Goal: Check status: Check status

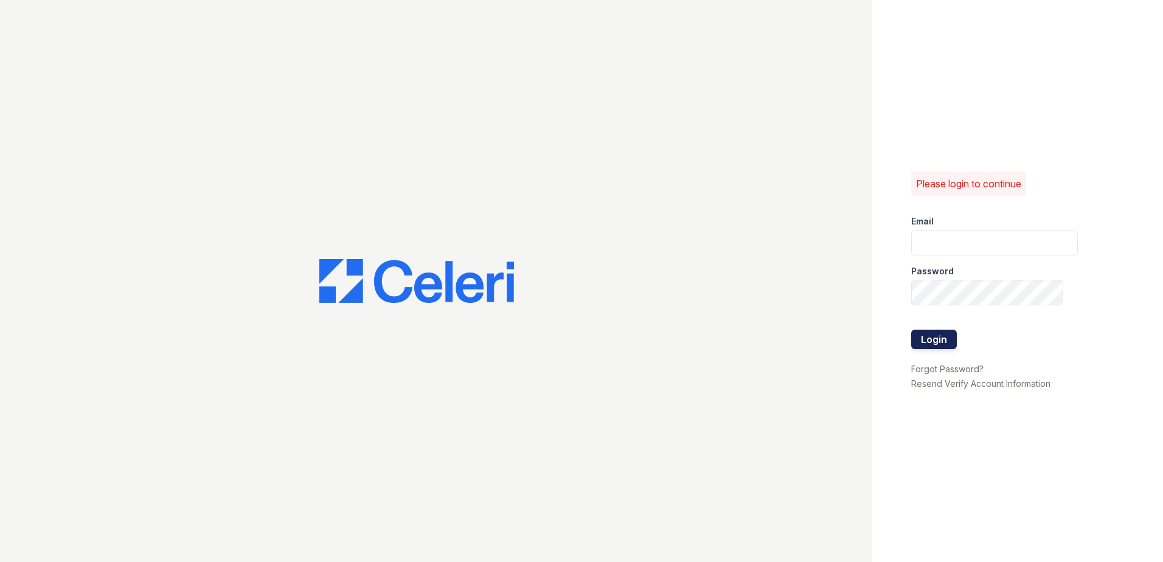
type input "[PERSON_NAME][EMAIL_ADDRESS][PERSON_NAME][DOMAIN_NAME]"
click at [953, 348] on form "Email joshua.patterson@greystar.com Password Login" at bounding box center [994, 284] width 167 height 156
click at [935, 337] on button "Login" at bounding box center [934, 339] width 46 height 19
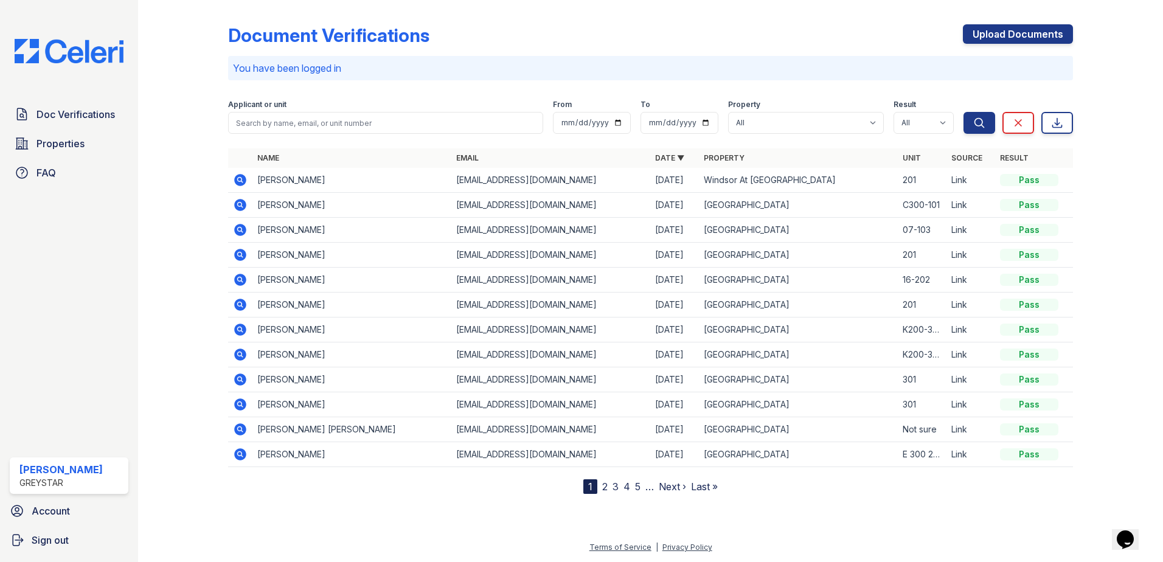
click at [235, 302] on icon at bounding box center [240, 305] width 12 height 12
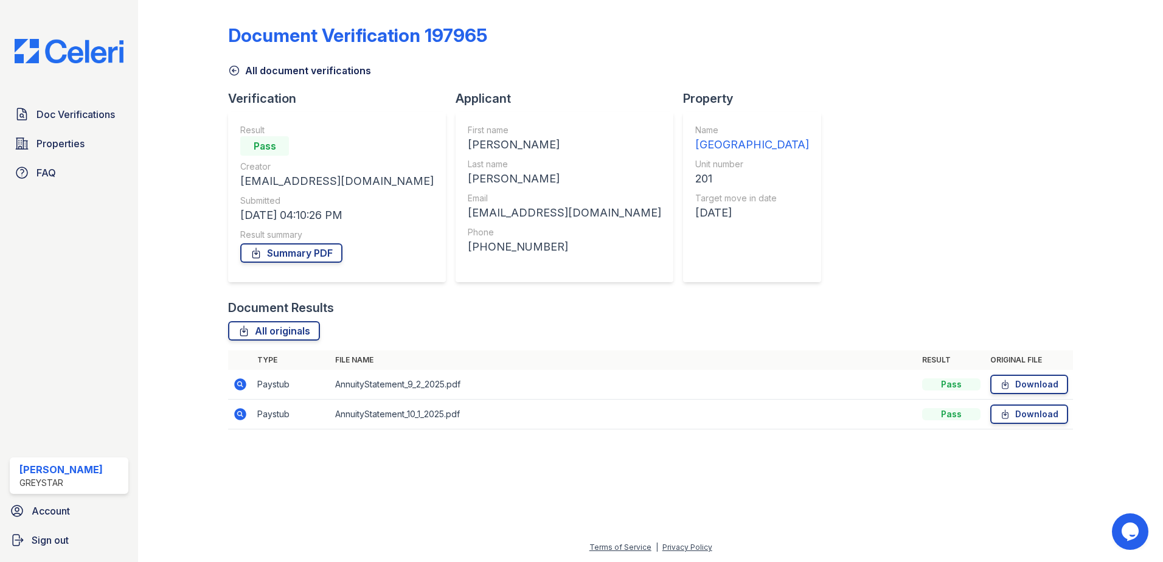
click at [227, 66] on div at bounding box center [193, 223] width 71 height 437
click at [232, 69] on icon at bounding box center [234, 70] width 12 height 12
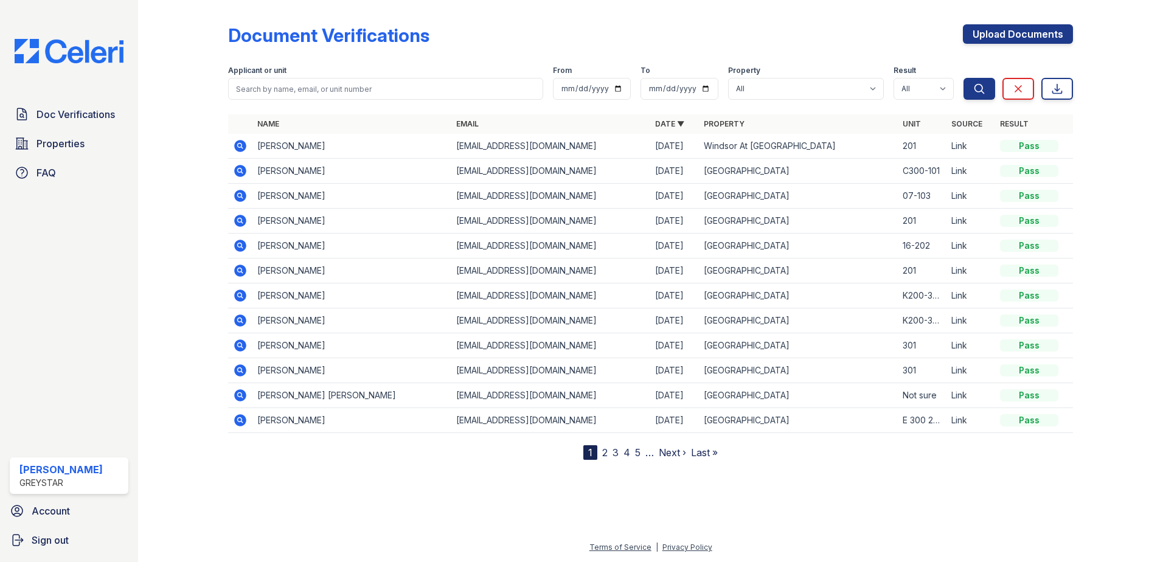
click at [238, 245] on icon at bounding box center [240, 245] width 15 height 15
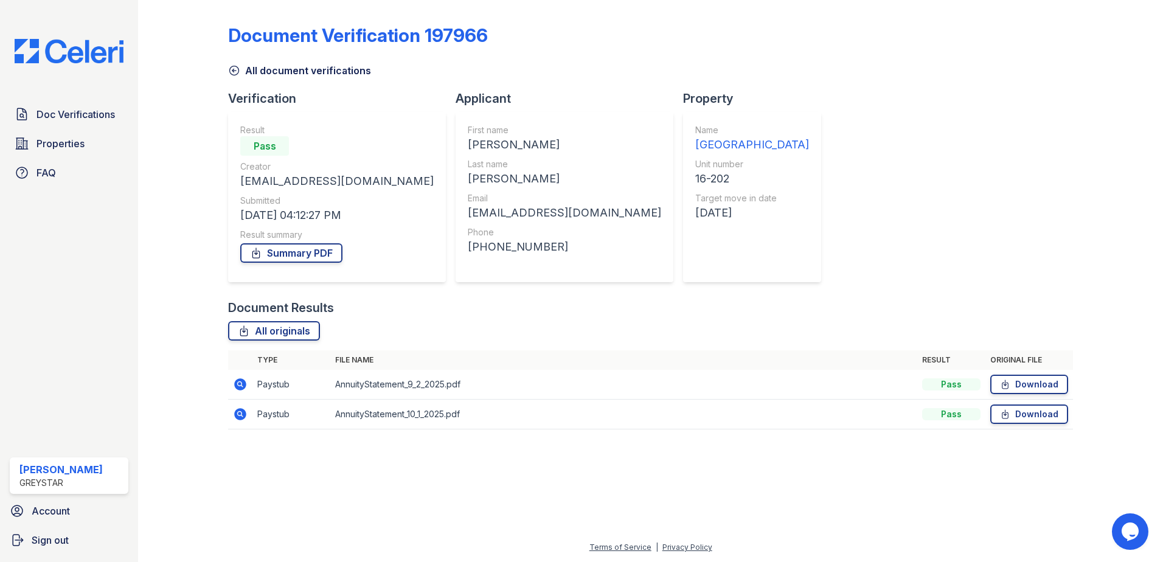
click at [234, 415] on icon at bounding box center [240, 414] width 15 height 15
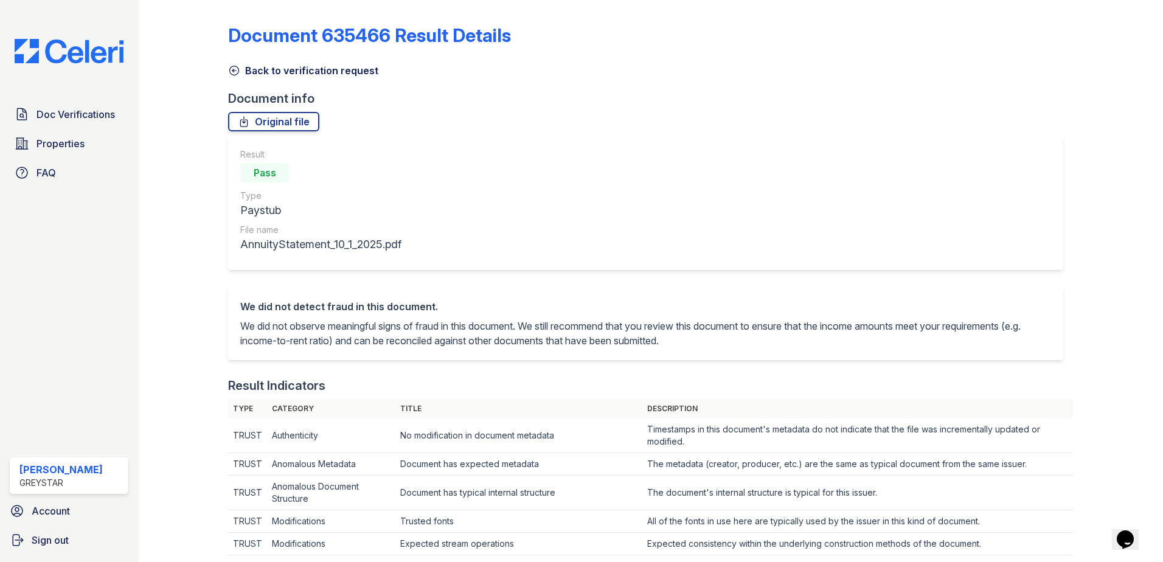
drag, startPoint x: 231, startPoint y: 65, endPoint x: 240, endPoint y: 209, distance: 144.4
click at [231, 65] on icon at bounding box center [234, 70] width 12 height 12
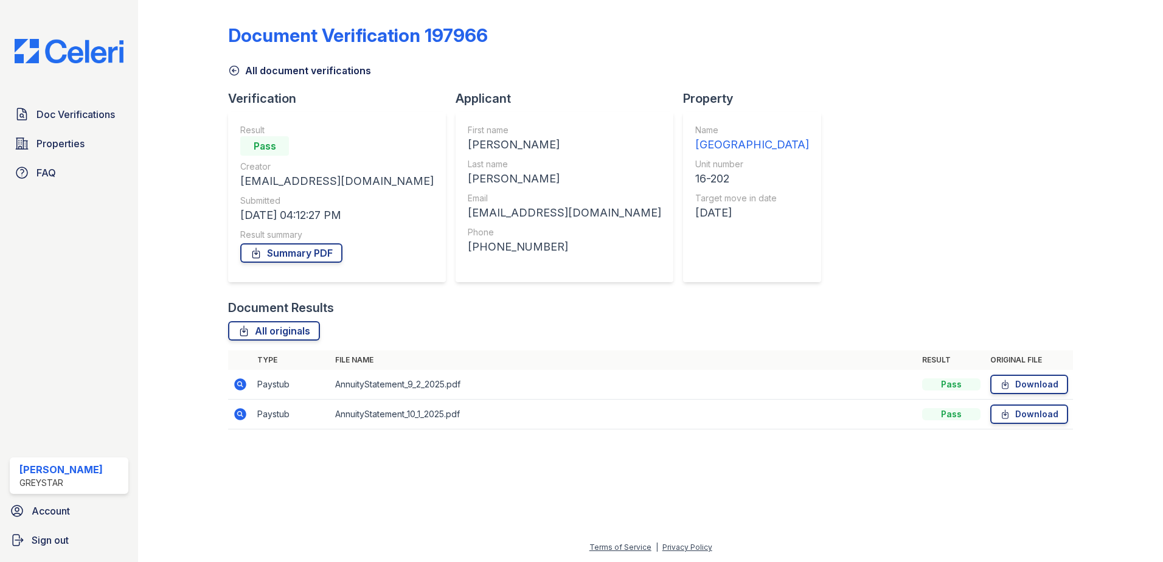
click at [235, 415] on icon at bounding box center [240, 414] width 12 height 12
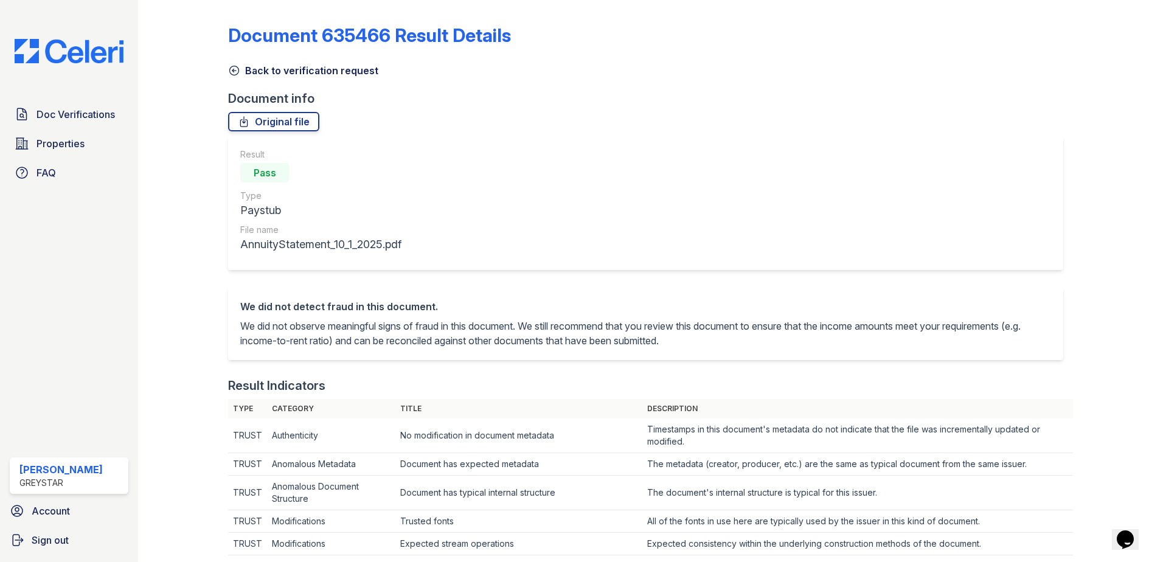
drag, startPoint x: 234, startPoint y: 66, endPoint x: 142, endPoint y: 212, distance: 172.0
click at [232, 67] on icon at bounding box center [234, 70] width 12 height 12
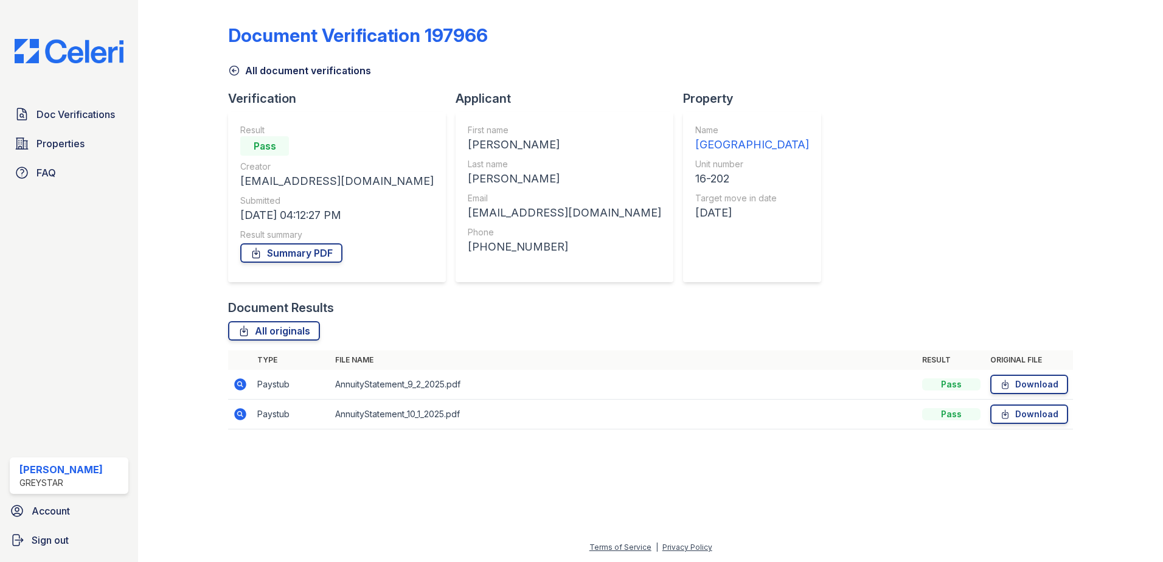
click at [242, 384] on icon at bounding box center [240, 384] width 15 height 15
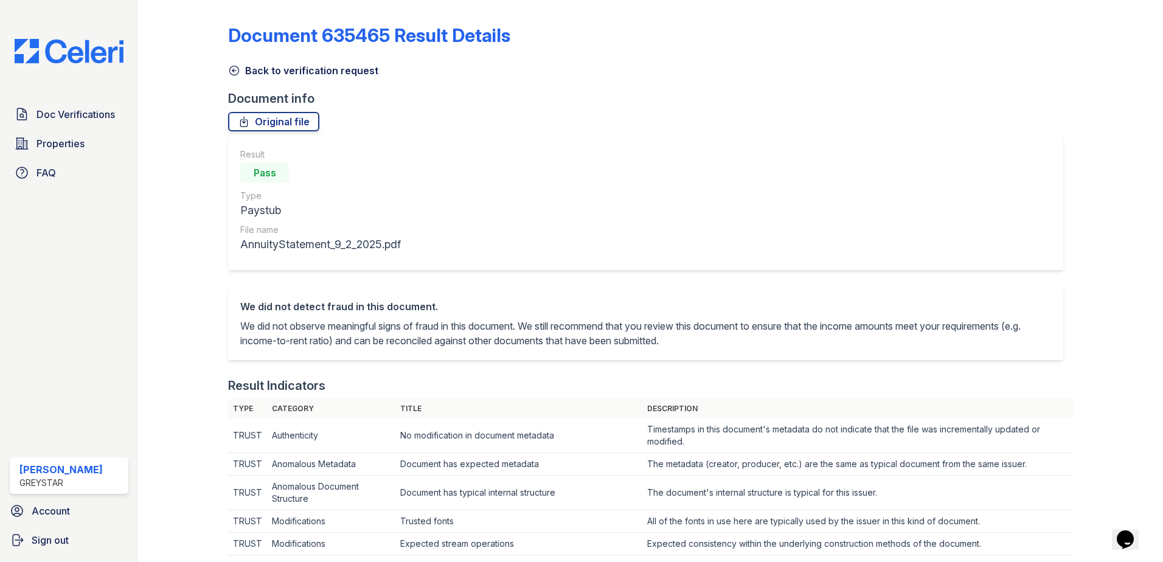
click at [233, 72] on icon at bounding box center [234, 70] width 12 height 12
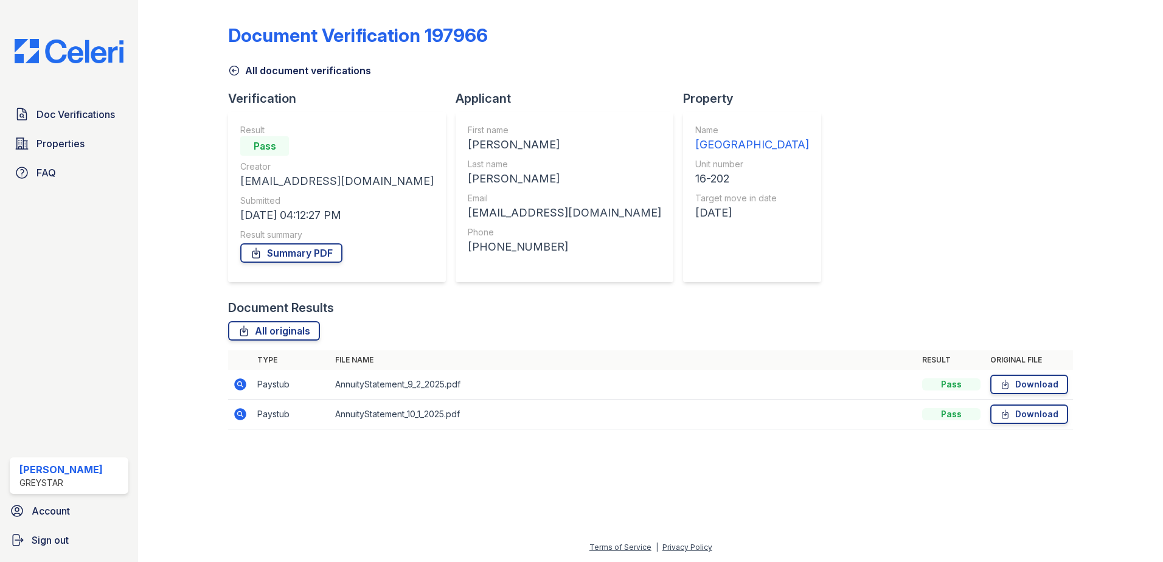
click at [240, 412] on icon at bounding box center [240, 414] width 15 height 15
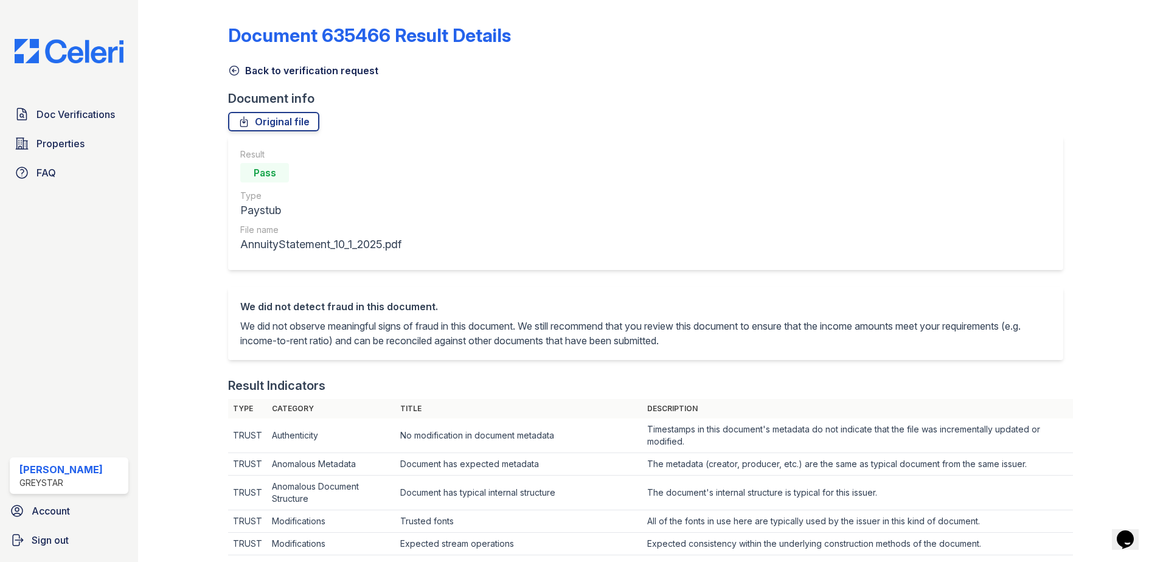
click at [245, 67] on link "Back to verification request" at bounding box center [303, 70] width 150 height 15
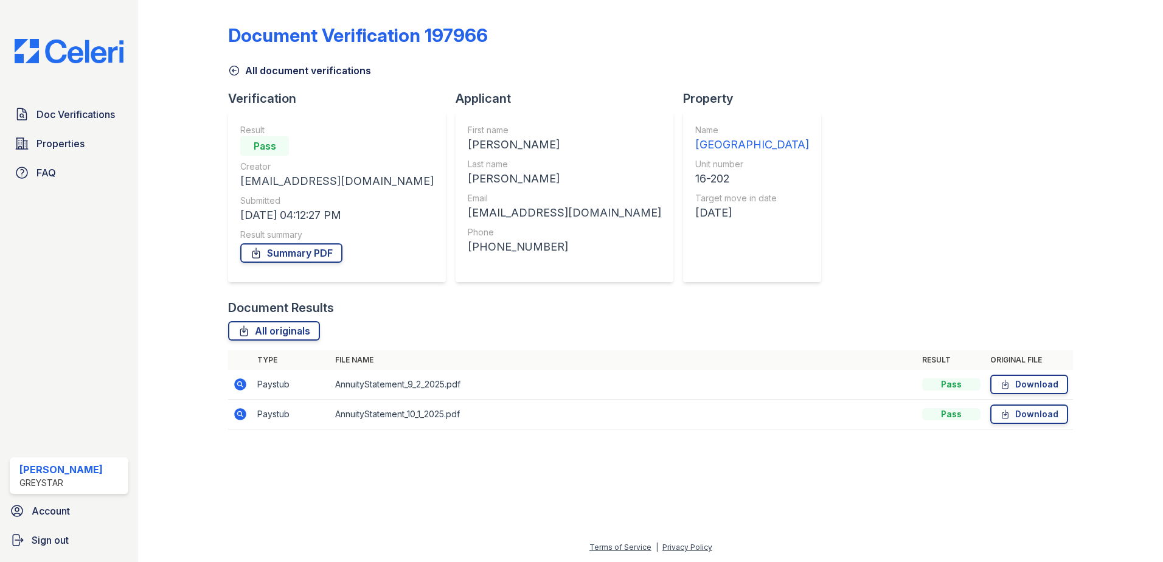
click at [237, 415] on icon at bounding box center [240, 414] width 12 height 12
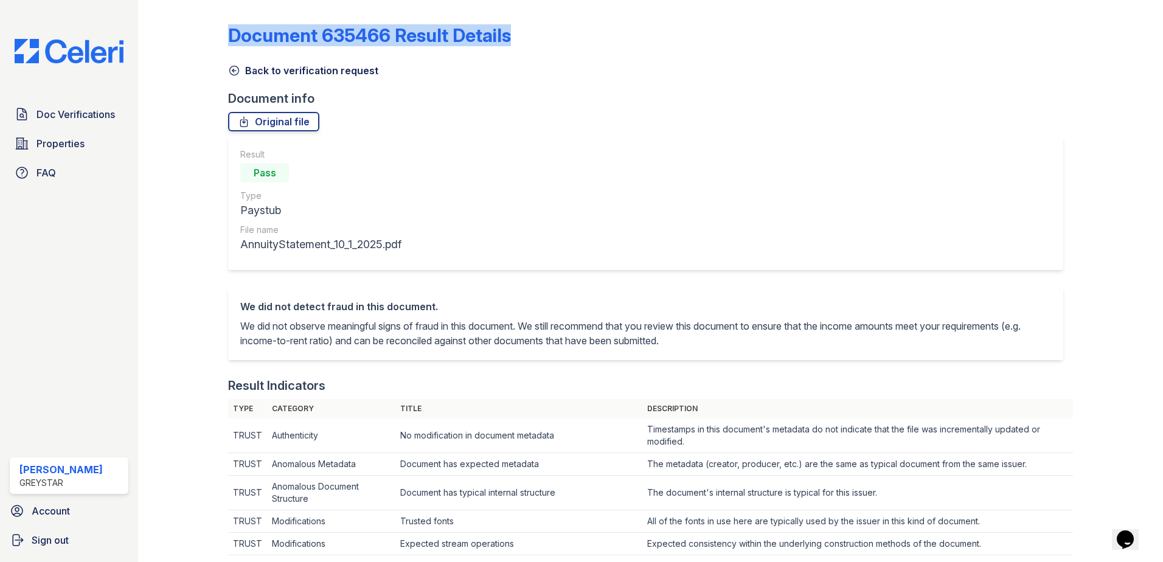
drag, startPoint x: 481, startPoint y: 223, endPoint x: 481, endPoint y: 216, distance: 6.7
click at [482, 223] on div "Result Pass Type Paystub File name AnnuityStatement_10_1_2025.pdf" at bounding box center [645, 203] width 835 height 134
click at [238, 71] on icon at bounding box center [234, 70] width 9 height 9
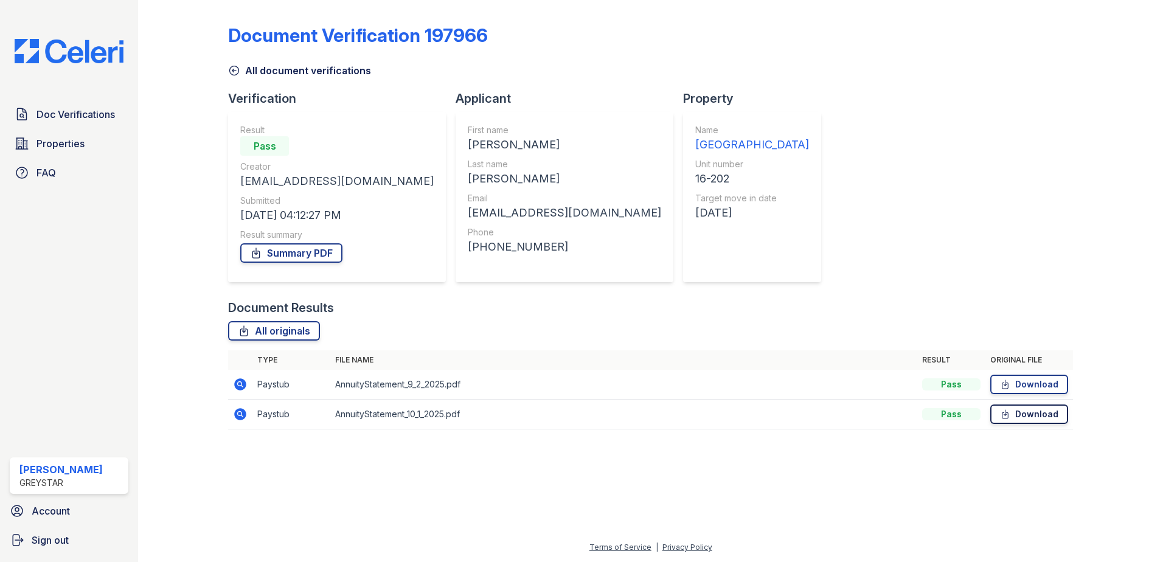
click at [1015, 415] on link "Download" at bounding box center [1029, 413] width 78 height 19
click at [1002, 382] on icon at bounding box center [1005, 384] width 10 height 12
click at [835, 224] on div "Document Verification 197966 All document verifications Verification Result Pas…" at bounding box center [650, 223] width 845 height 437
click at [279, 256] on link "Summary PDF" at bounding box center [291, 252] width 102 height 19
click at [823, 203] on div "Document Verification 197966 All document verifications Verification Result Pas…" at bounding box center [650, 223] width 845 height 437
